Goal: Check status

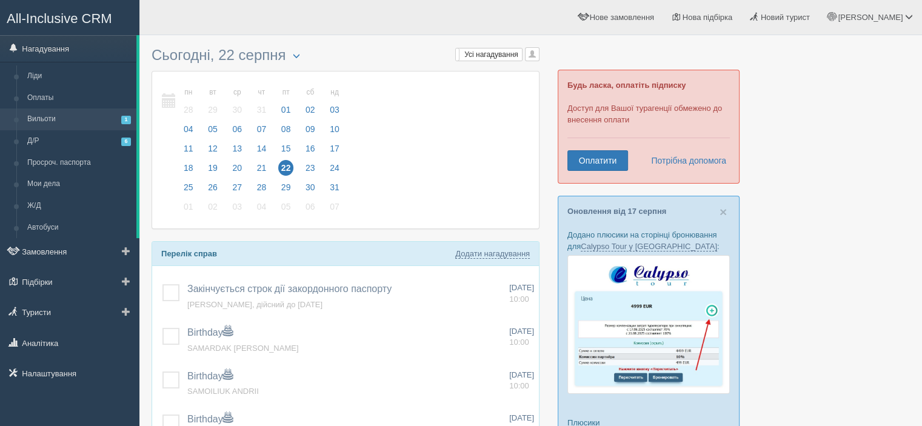
click at [76, 121] on link "Вильоти 1" at bounding box center [79, 120] width 115 height 22
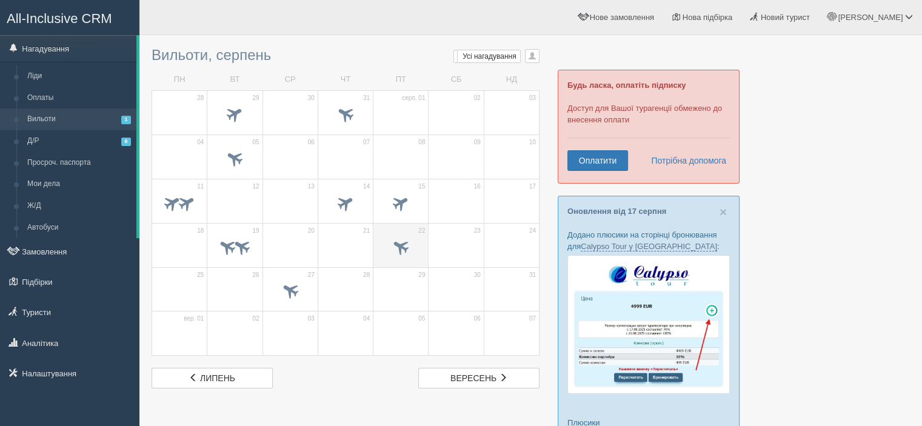
click at [404, 243] on span at bounding box center [401, 247] width 20 height 20
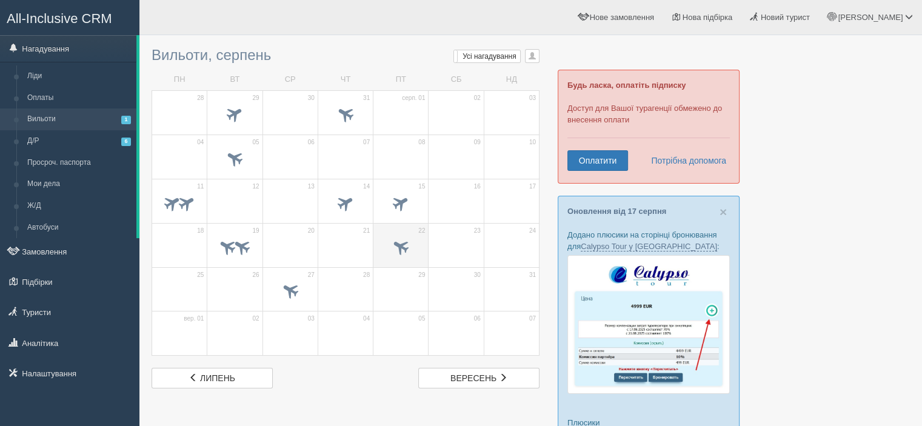
click at [395, 240] on span at bounding box center [401, 247] width 20 height 20
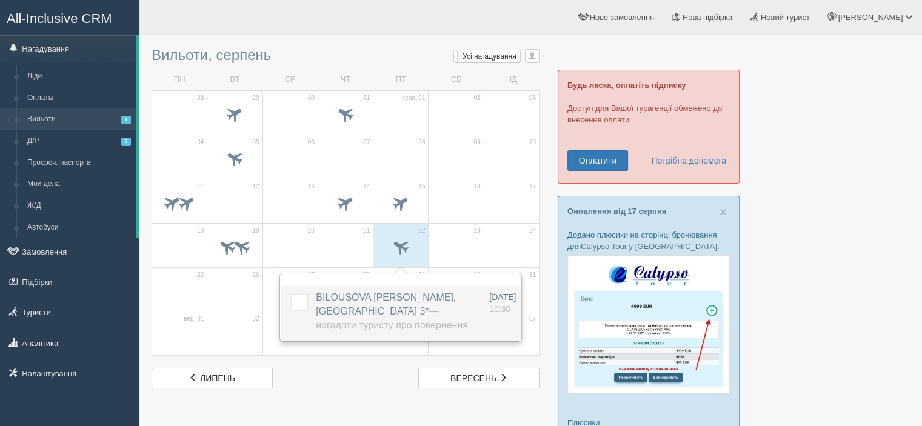
click at [291, 294] on label at bounding box center [291, 294] width 0 height 0
click at [0, 0] on input "checkbox" at bounding box center [0, 0] width 0 height 0
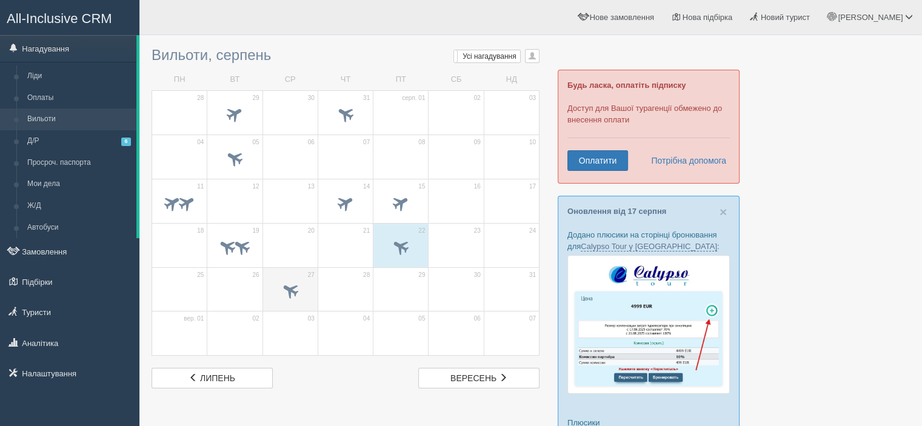
click at [272, 287] on span at bounding box center [290, 292] width 42 height 21
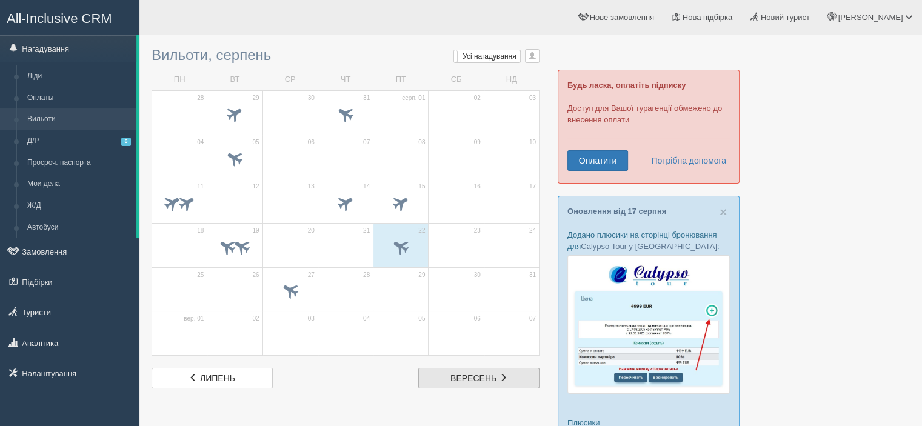
click at [500, 371] on link "вер вересень" at bounding box center [478, 378] width 121 height 21
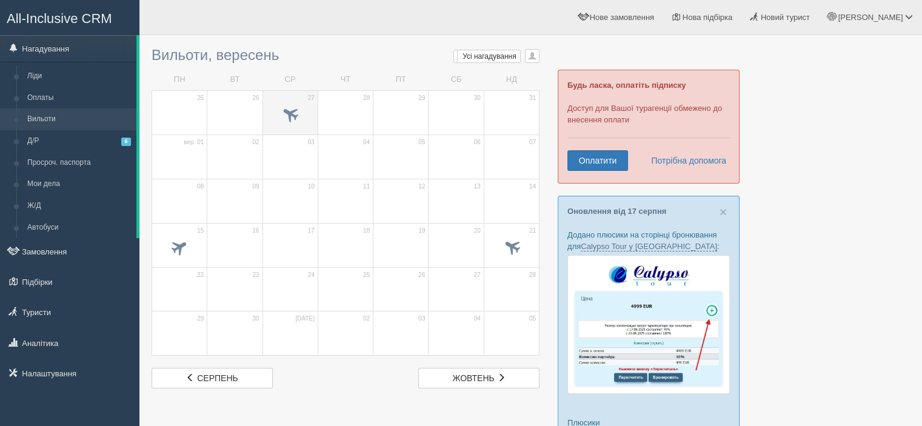
click at [296, 128] on td "27" at bounding box center [290, 112] width 55 height 44
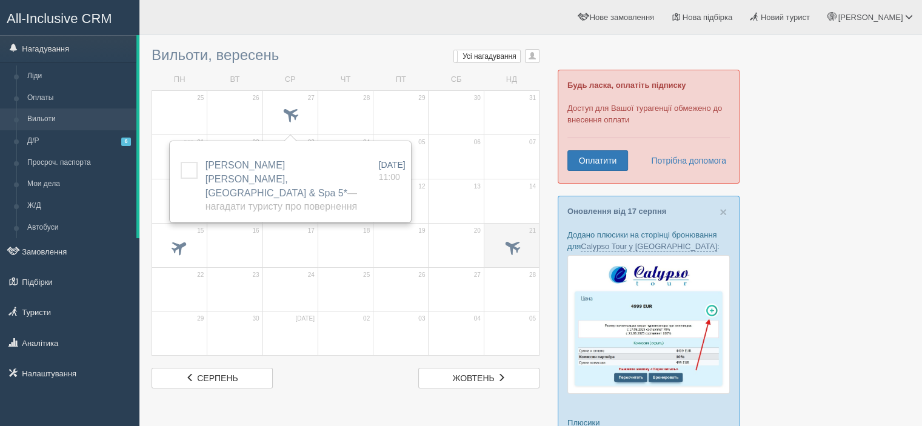
click at [517, 249] on span at bounding box center [512, 247] width 20 height 20
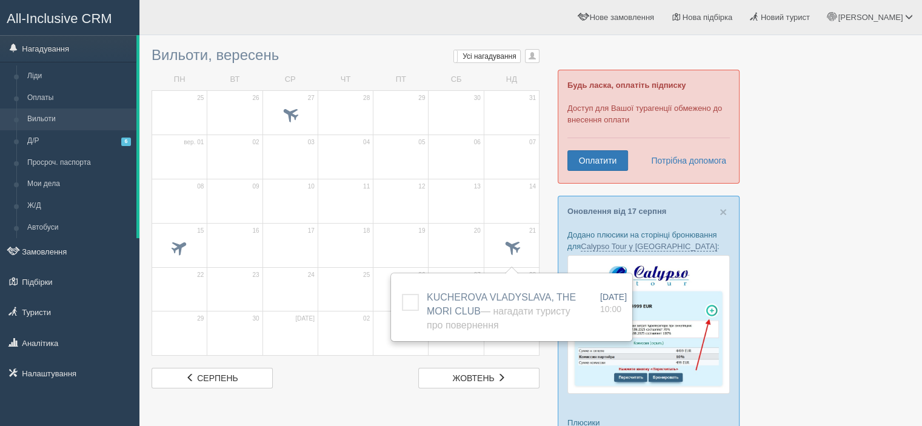
drag, startPoint x: 788, startPoint y: 142, endPoint x: 790, endPoint y: 121, distance: 20.7
